Goal: Contribute content: Add original content to the website for others to see

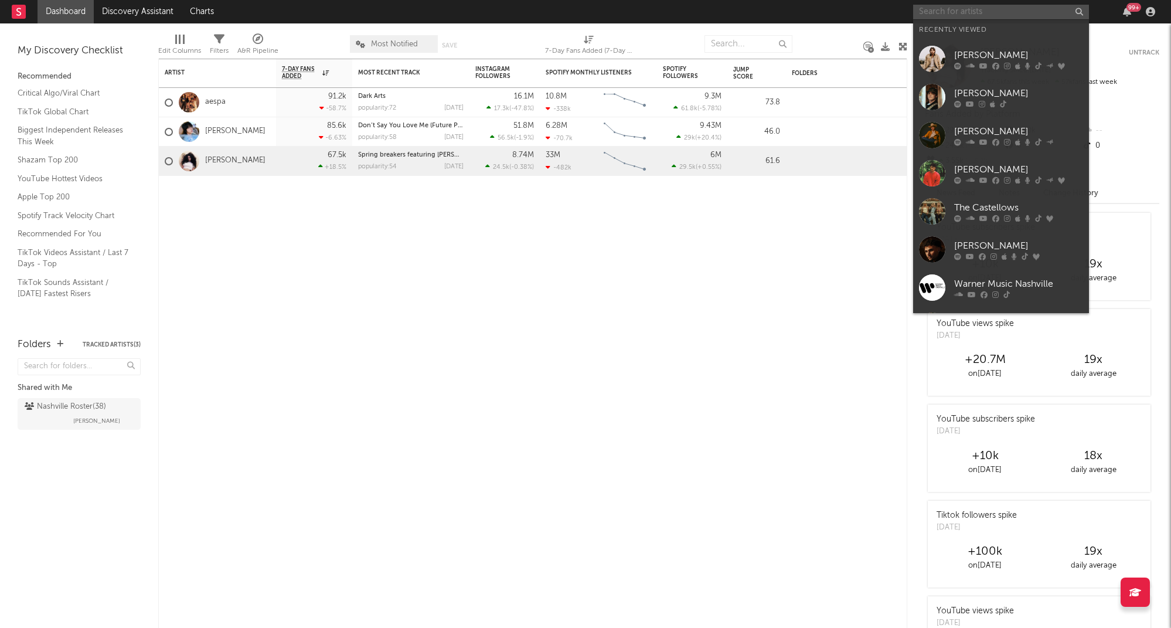
click at [970, 9] on input "text" at bounding box center [1001, 12] width 176 height 15
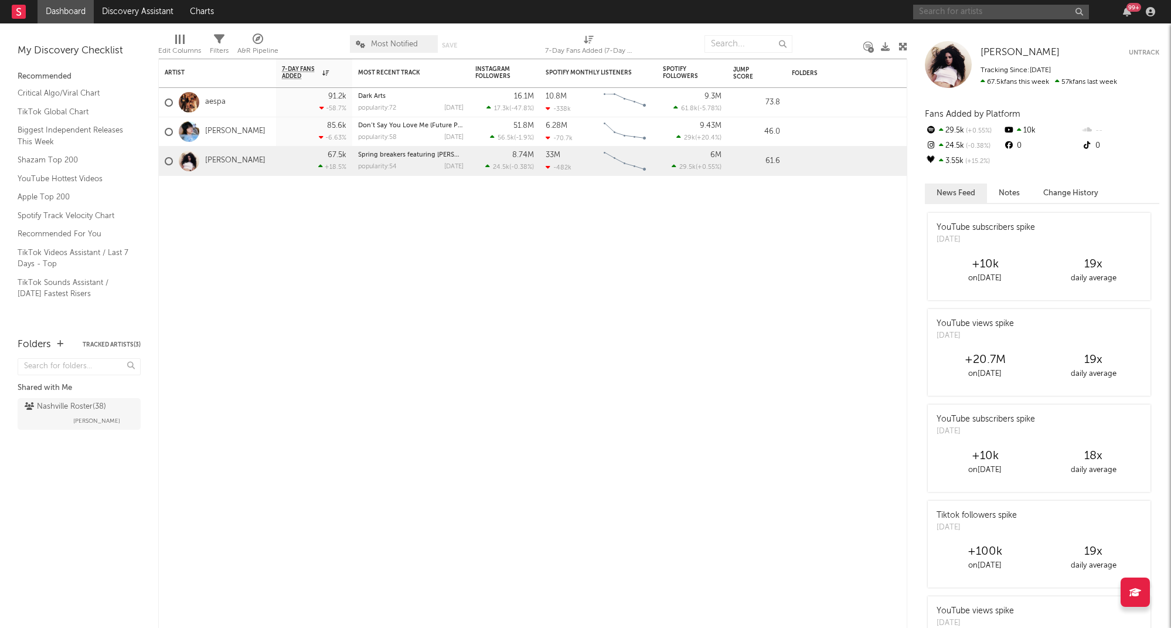
click at [1008, 7] on input "text" at bounding box center [1001, 12] width 176 height 15
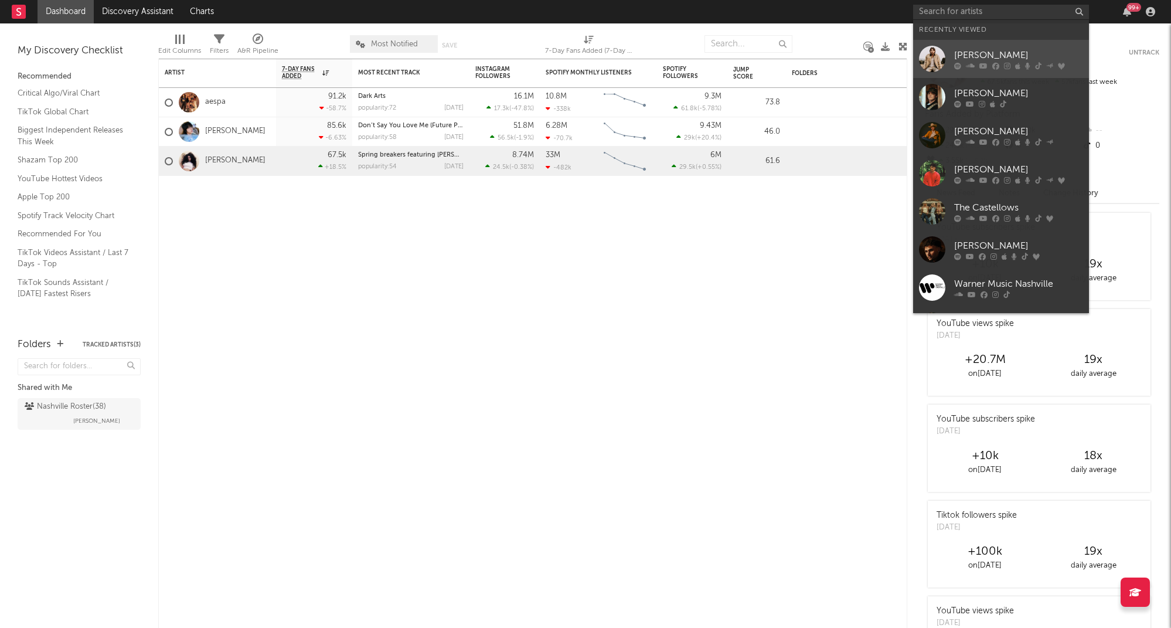
click at [1000, 54] on div "[PERSON_NAME]" at bounding box center [1018, 55] width 129 height 14
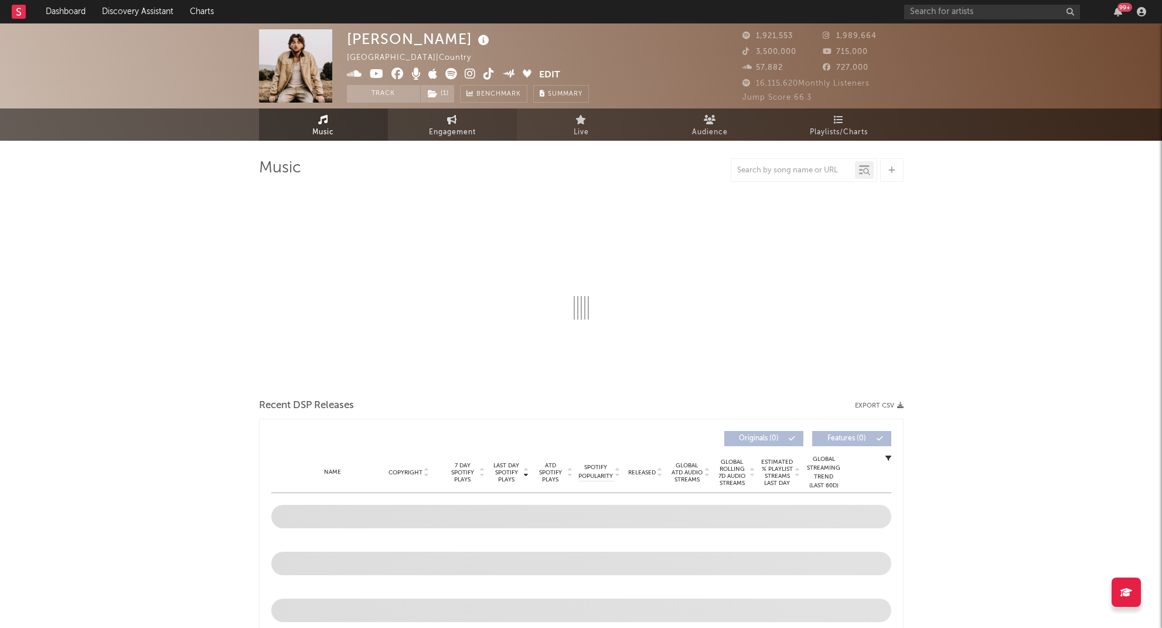
click at [445, 126] on span "Engagement" at bounding box center [452, 132] width 47 height 14
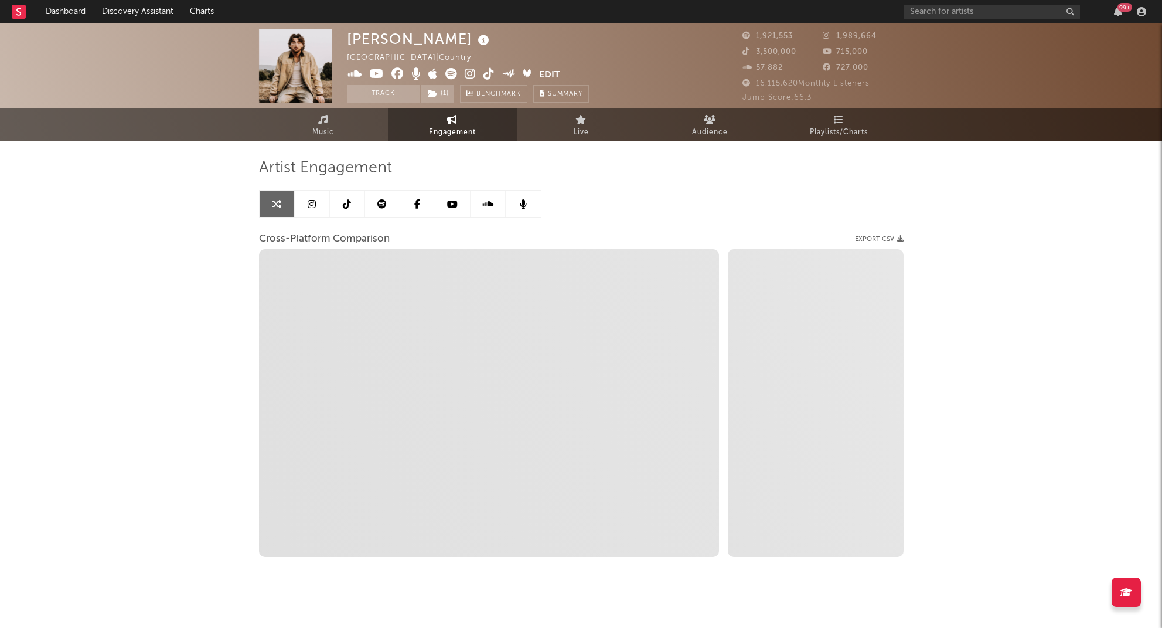
select select "1w"
click at [308, 129] on link "Music" at bounding box center [323, 124] width 129 height 32
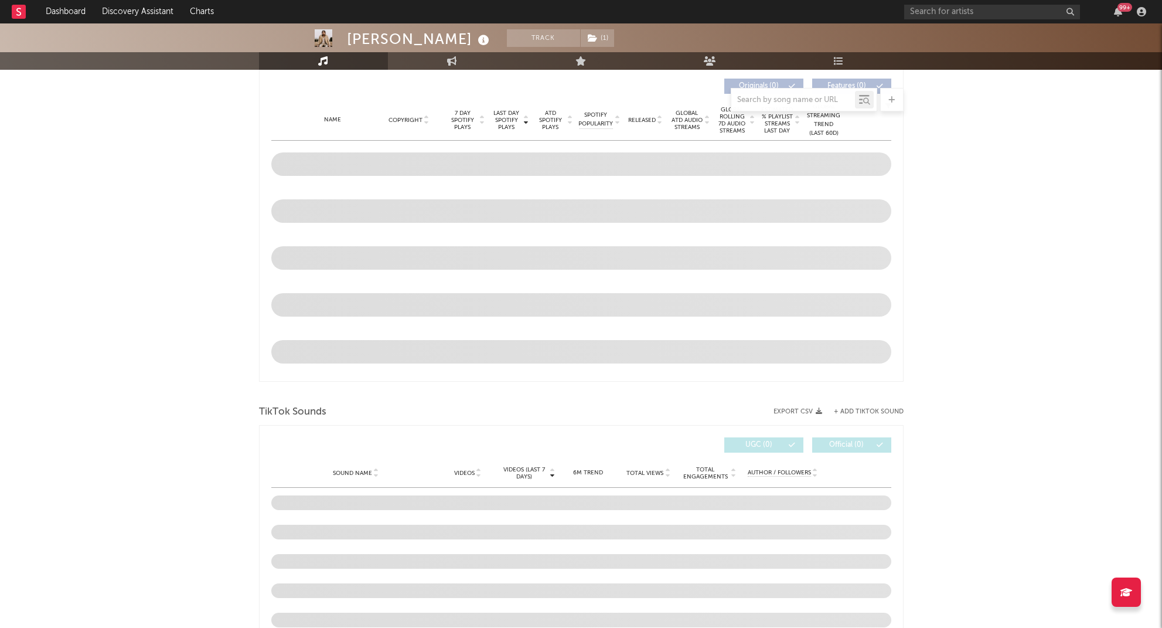
select select "6m"
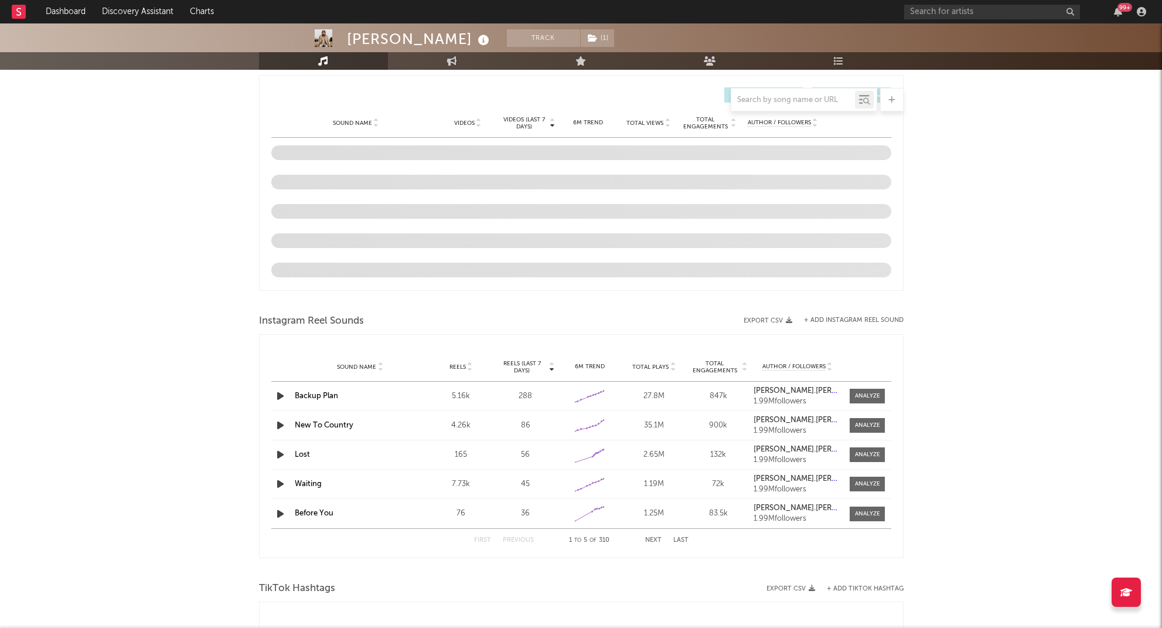
scroll to position [695, 0]
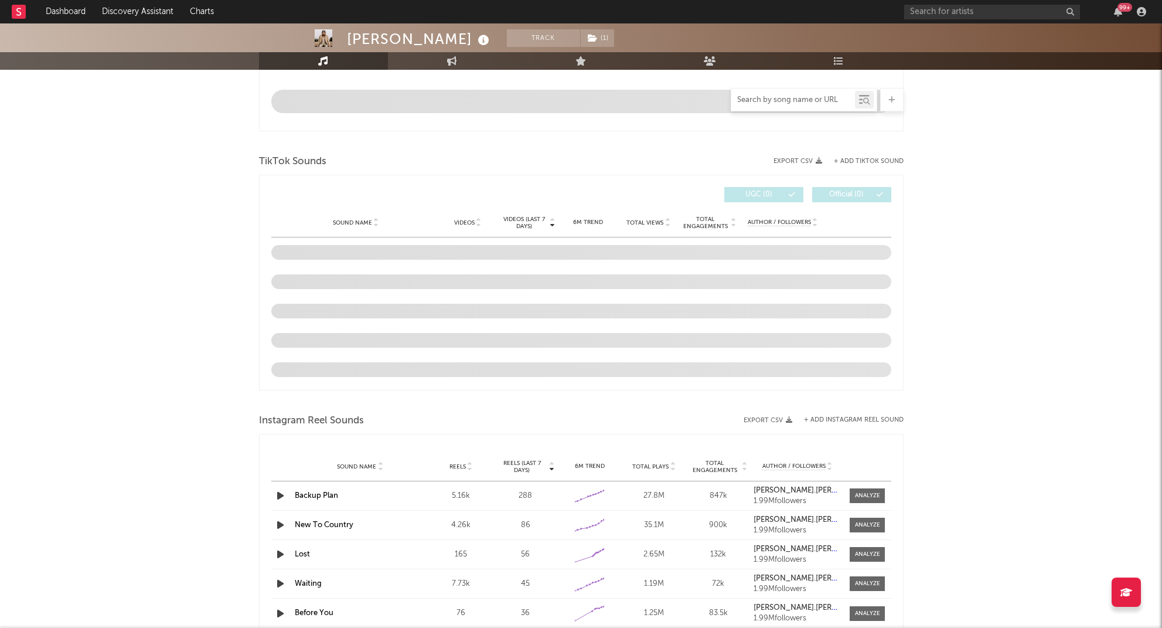
click at [781, 103] on input "text" at bounding box center [793, 100] width 124 height 9
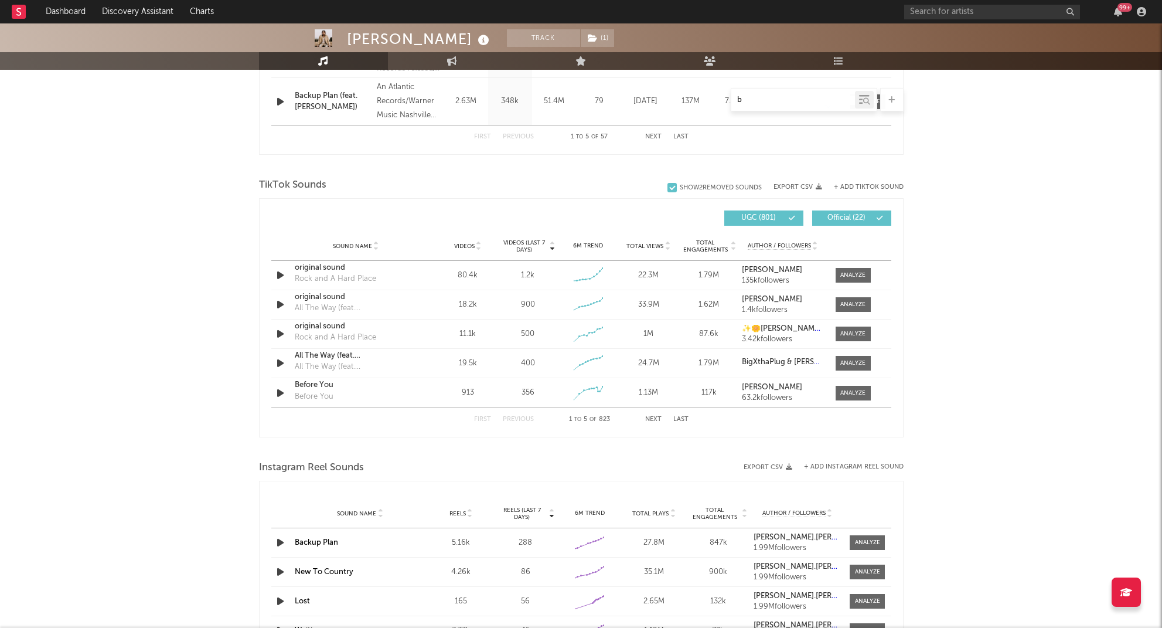
type input "be"
select select "6m"
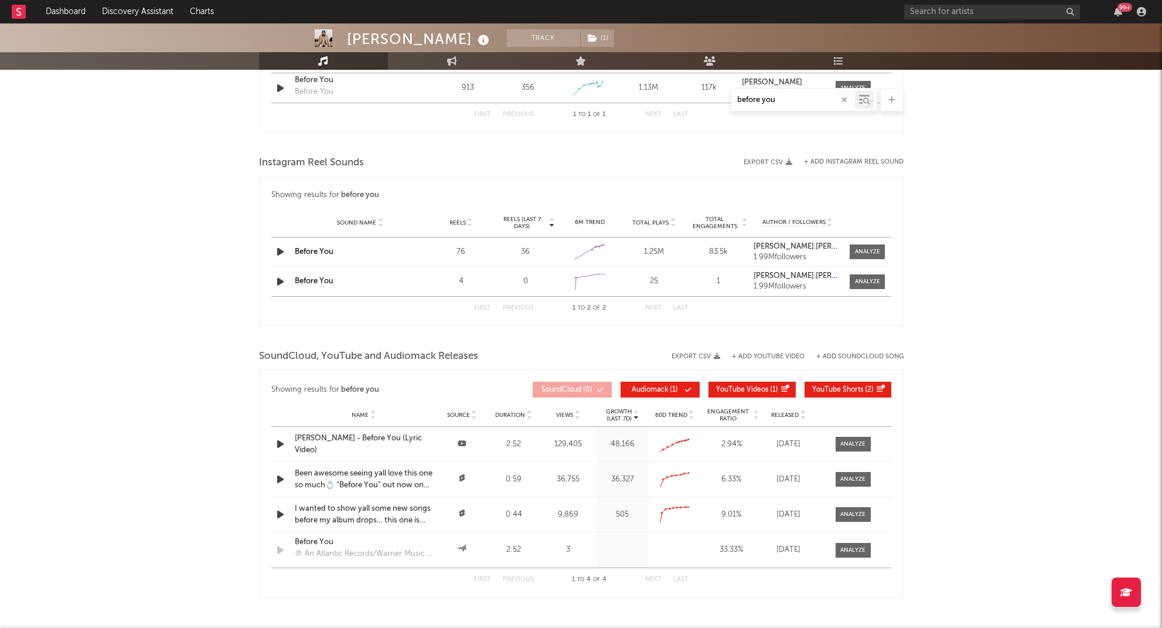
click at [797, 100] on input "before you" at bounding box center [793, 100] width 124 height 9
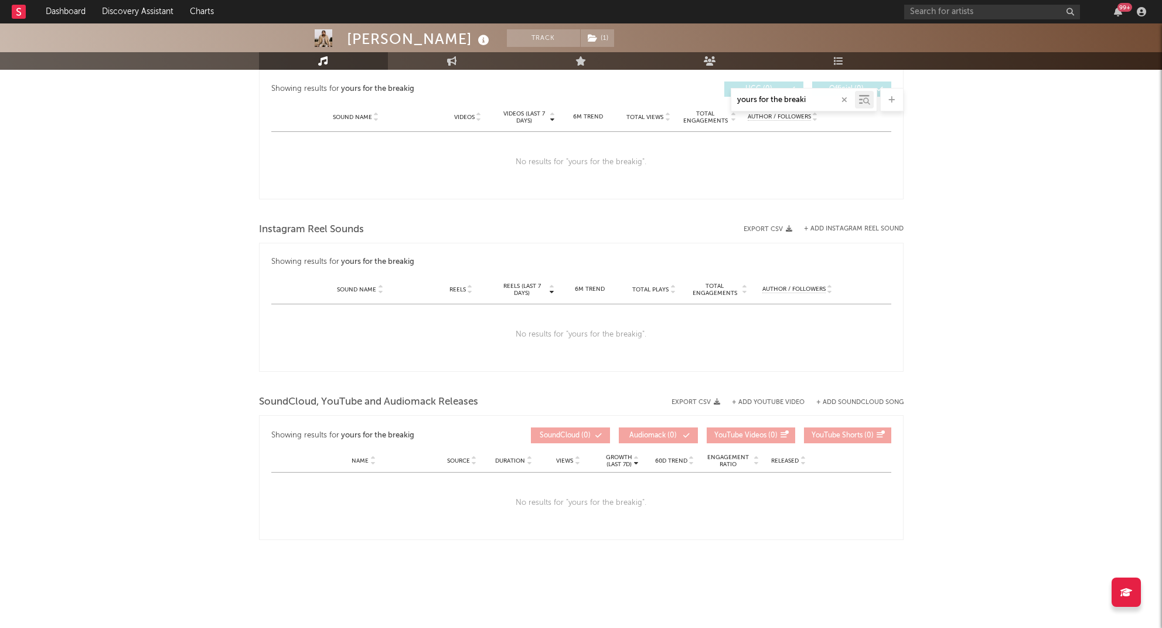
scroll to position [628, 0]
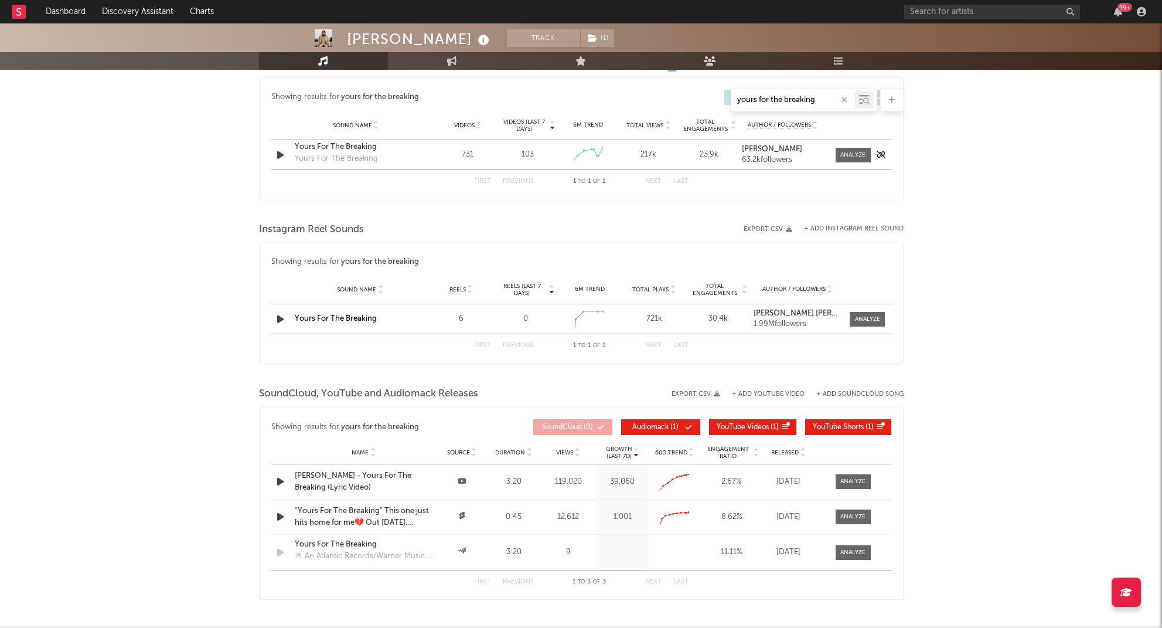
type input "yours for the breaking"
click at [329, 146] on div "Yours For The Breaking" at bounding box center [356, 147] width 122 height 12
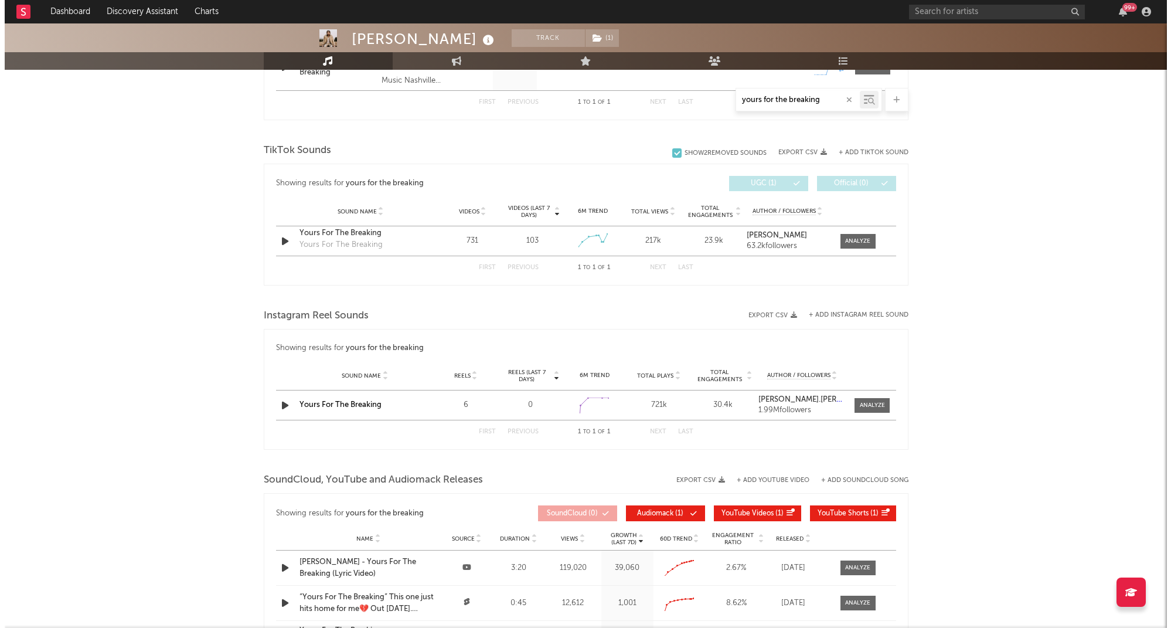
scroll to position [521, 0]
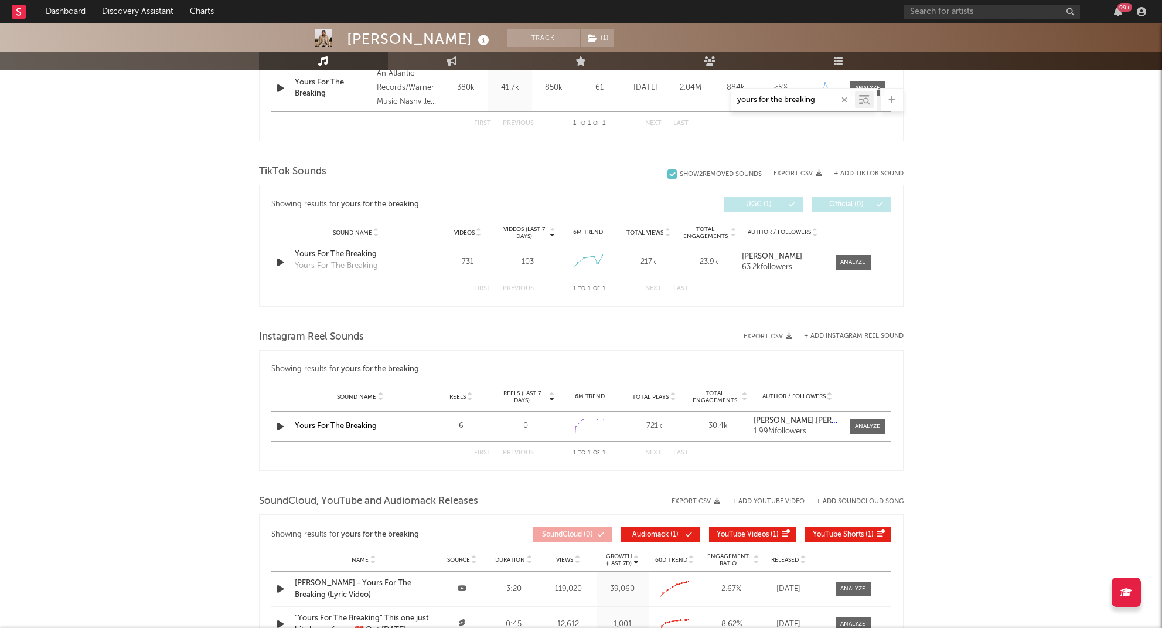
click at [867, 175] on button "+ Add TikTok Sound" at bounding box center [869, 174] width 70 height 6
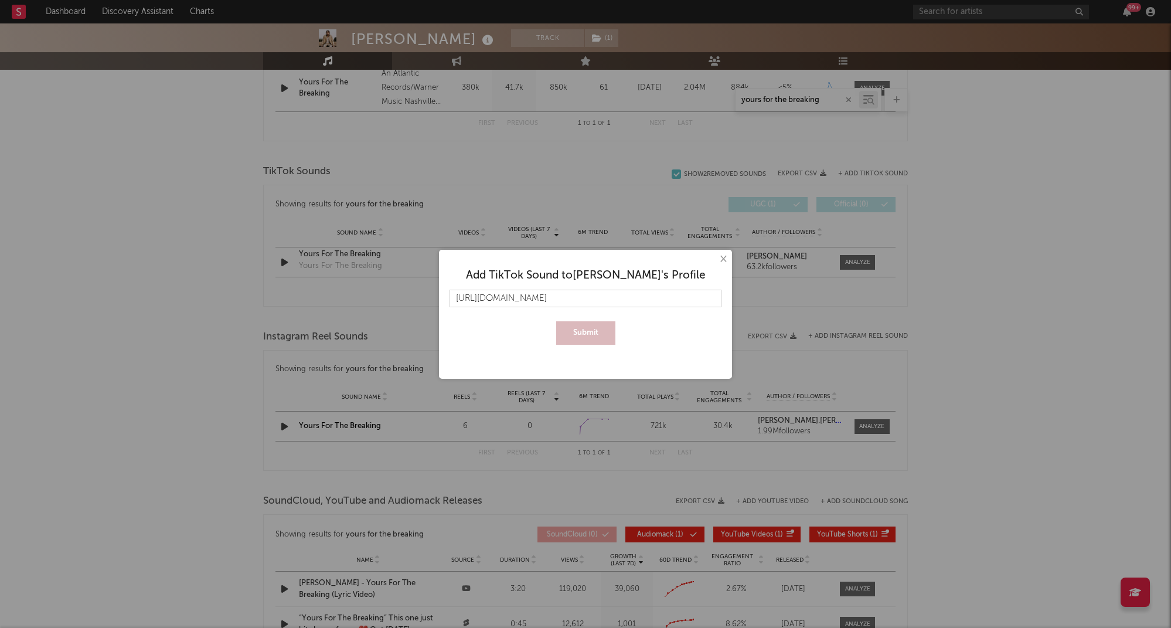
scroll to position [0, 178]
type input "[URL][DOMAIN_NAME]"
click at [564, 330] on button "Submit" at bounding box center [585, 332] width 59 height 23
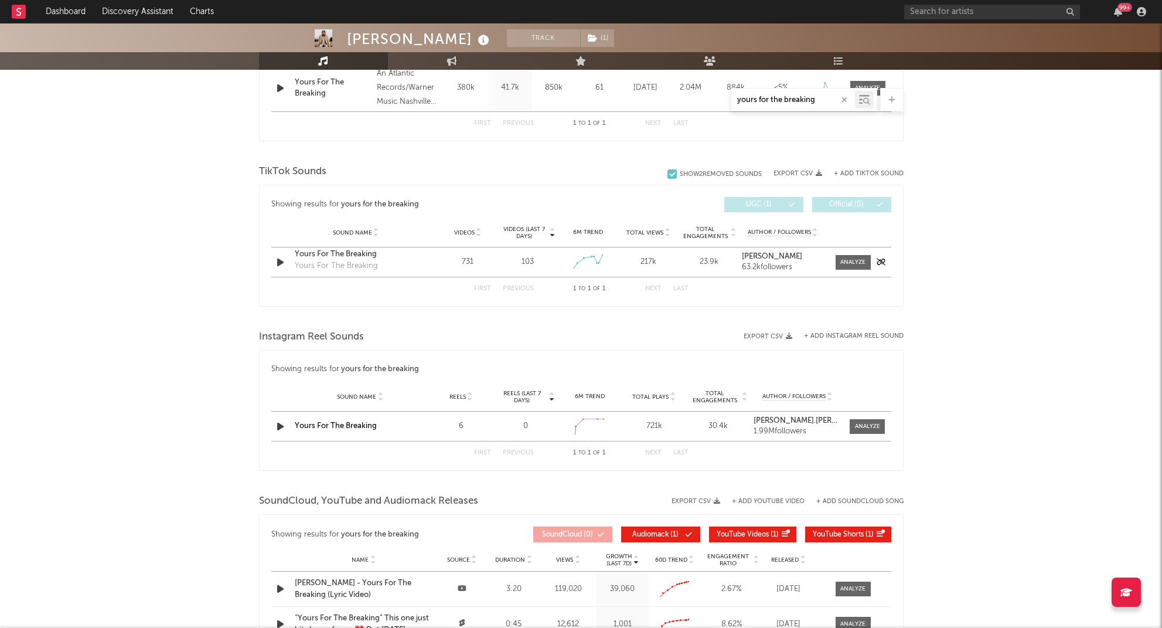
click at [353, 254] on div "Yours For The Breaking" at bounding box center [356, 254] width 122 height 12
click at [865, 171] on button "+ Add TikTok Sound" at bounding box center [869, 174] width 70 height 6
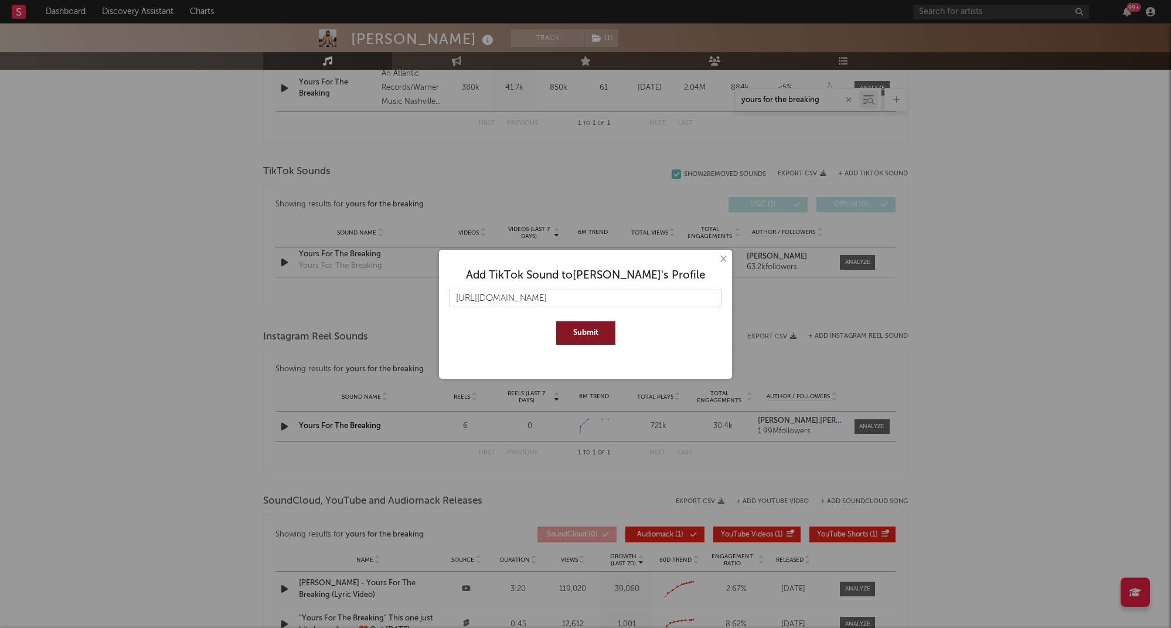
scroll to position [0, 178]
type input "[URL][DOMAIN_NAME]"
click at [601, 347] on div "Add TikTok Sound to [PERSON_NAME] 's Profile [URL][DOMAIN_NAME] [PERSON_NAME]" at bounding box center [585, 302] width 281 height 94
click at [599, 323] on button "Submit" at bounding box center [585, 332] width 59 height 23
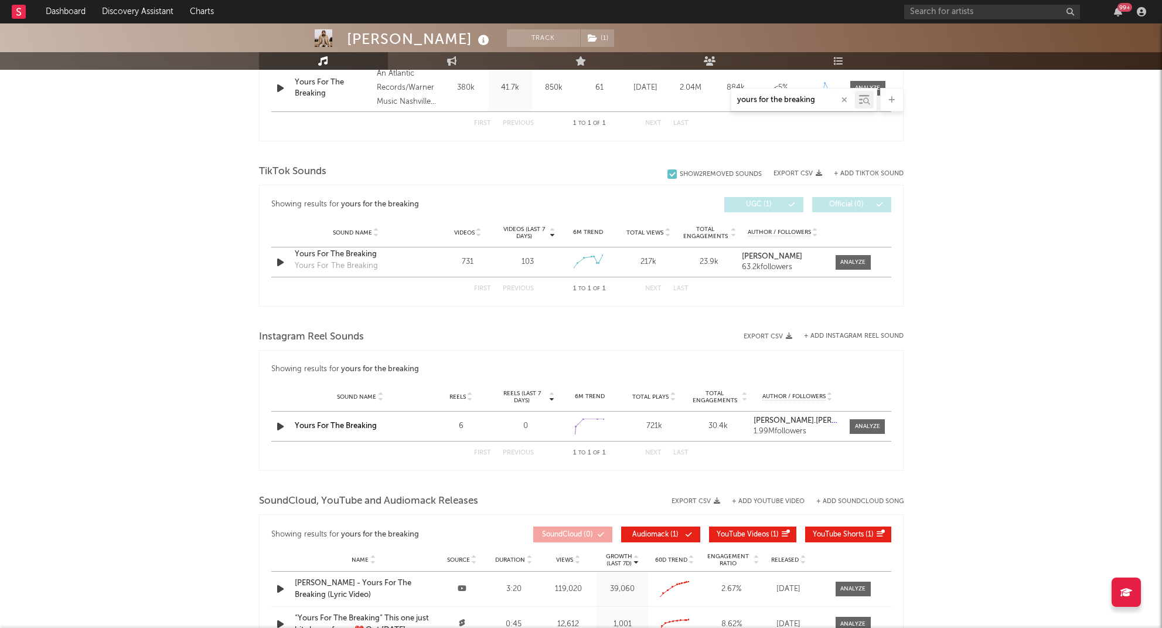
click at [860, 176] on button "+ Add TikTok Sound" at bounding box center [869, 174] width 70 height 6
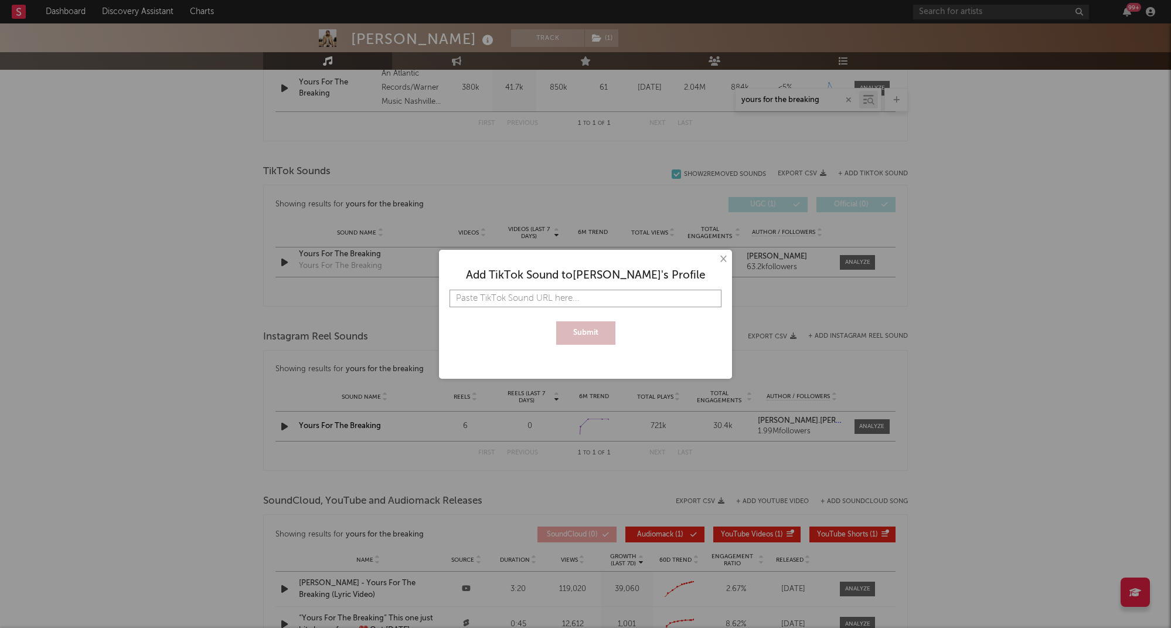
click at [543, 298] on input "text" at bounding box center [585, 298] width 272 height 18
paste input "[URL][DOMAIN_NAME]"
click at [590, 333] on button "Submit" at bounding box center [585, 332] width 59 height 23
click at [607, 297] on input "[URL][DOMAIN_NAME]" at bounding box center [585, 298] width 272 height 18
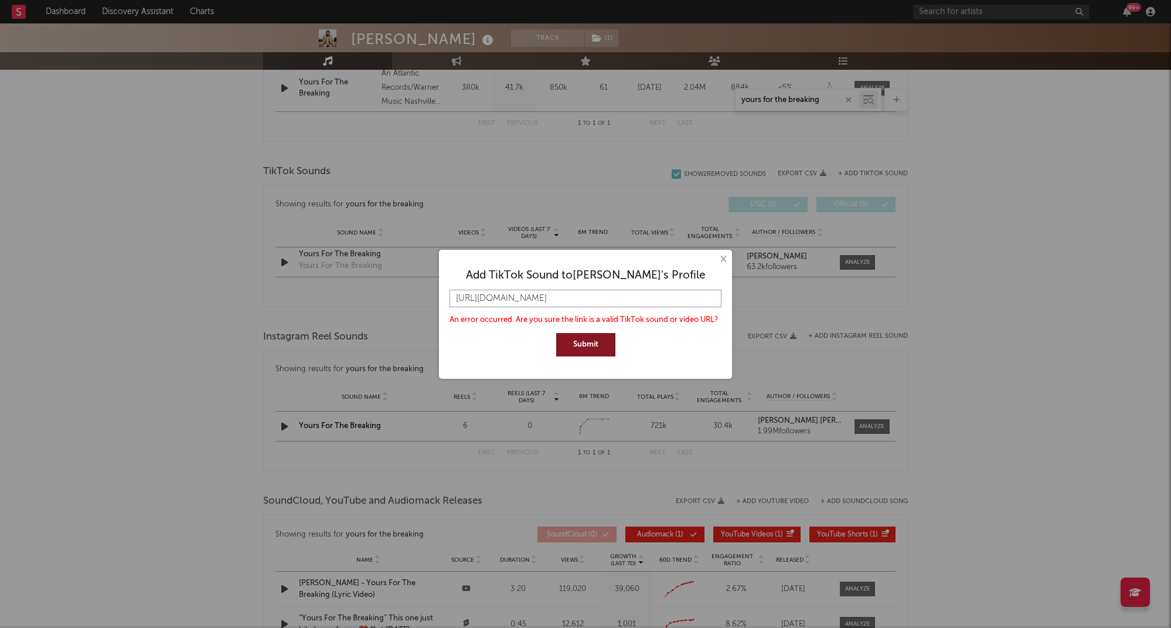
click at [607, 297] on input "[URL][DOMAIN_NAME]" at bounding box center [585, 298] width 272 height 18
paste input "music/original-sound-7530433953837763341?_d=secCgYIASAHKAESPgo8egUN2Gi8LAh3va3h…"
type input "[URL][DOMAIN_NAME]"
click at [578, 345] on button "Submit" at bounding box center [585, 344] width 59 height 23
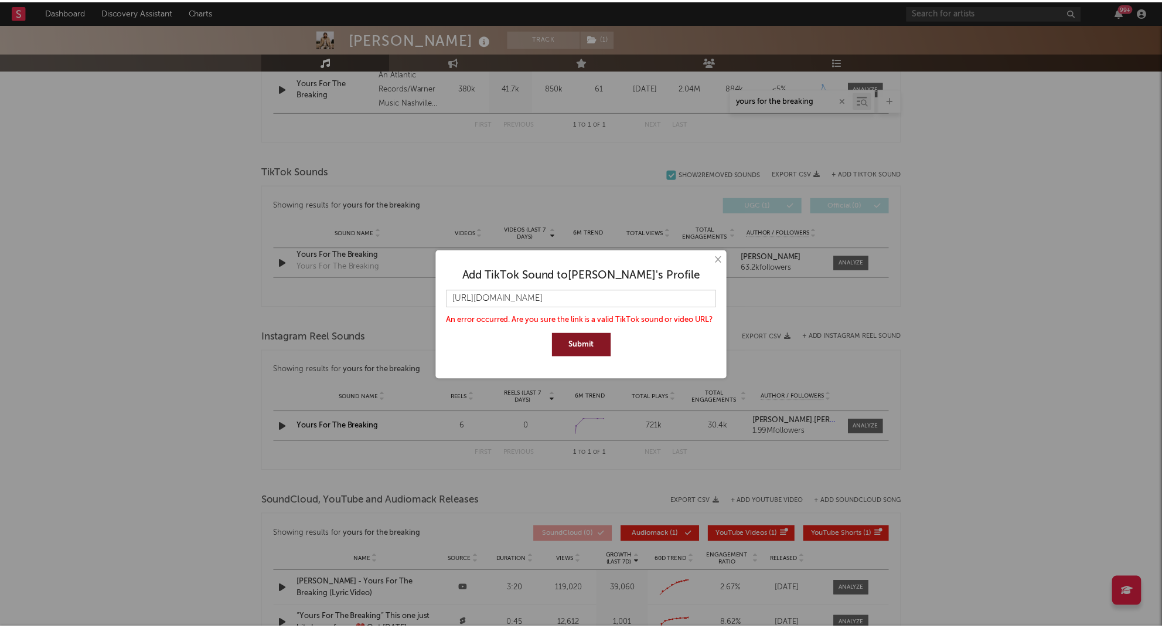
scroll to position [0, 0]
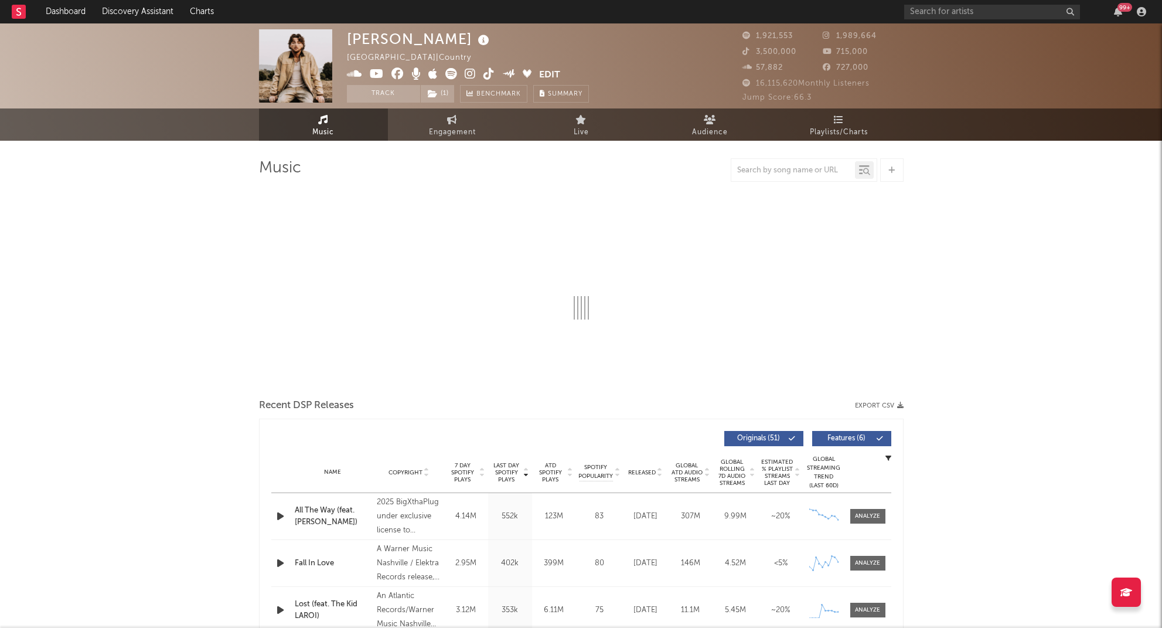
select select "6m"
